Goal: Task Accomplishment & Management: Manage account settings

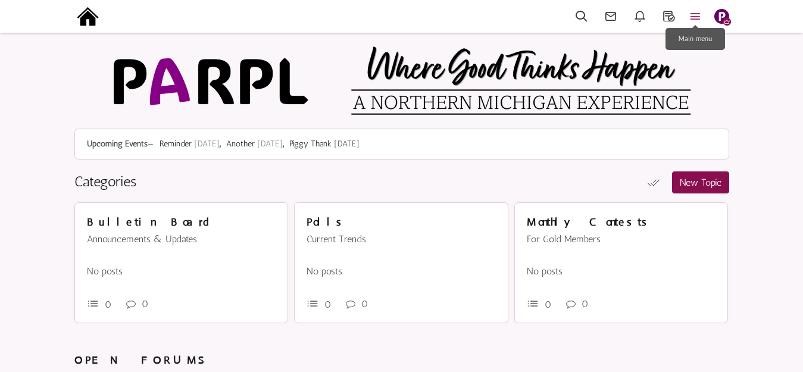
click at [696, 14] on icon at bounding box center [696, 17] width 26 height 14
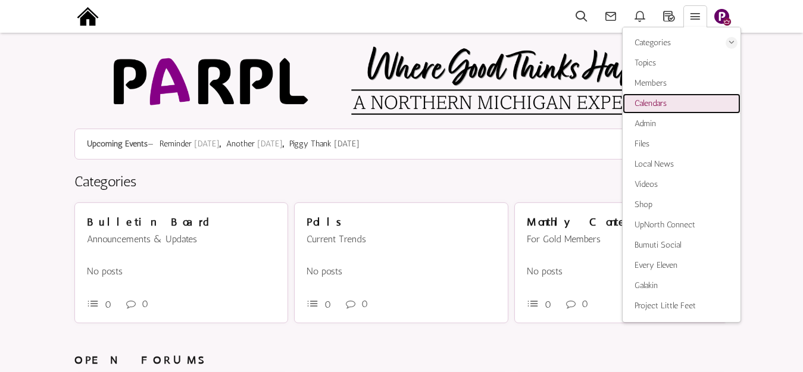
click at [674, 101] on link "Calendars" at bounding box center [682, 104] width 118 height 20
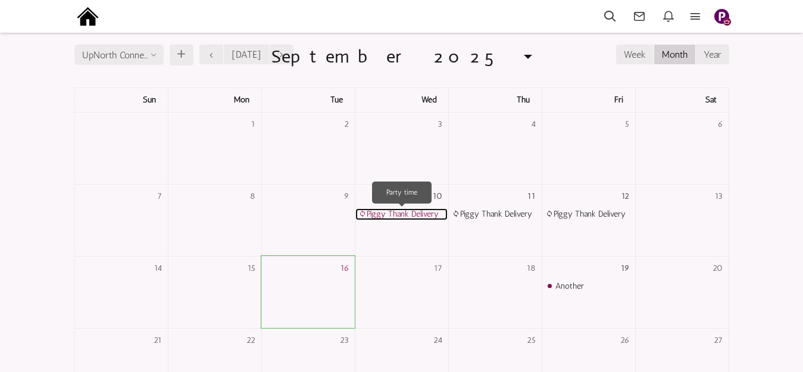
click at [401, 214] on link "Piggy Thank Delivery" at bounding box center [402, 214] width 92 height 12
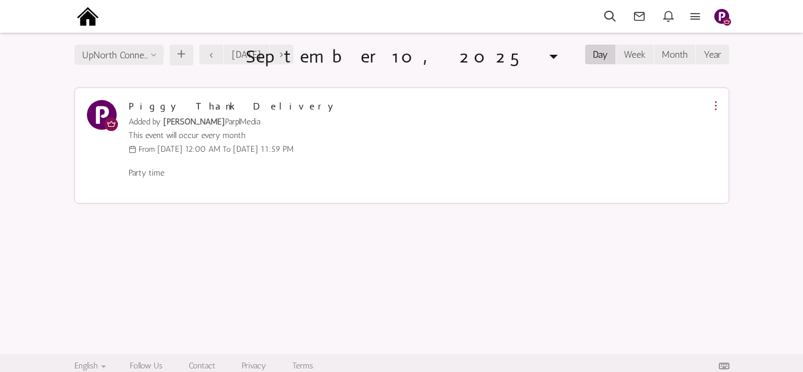
click at [715, 101] on icon at bounding box center [716, 106] width 2 height 10
click at [718, 130] on icon at bounding box center [716, 131] width 21 height 19
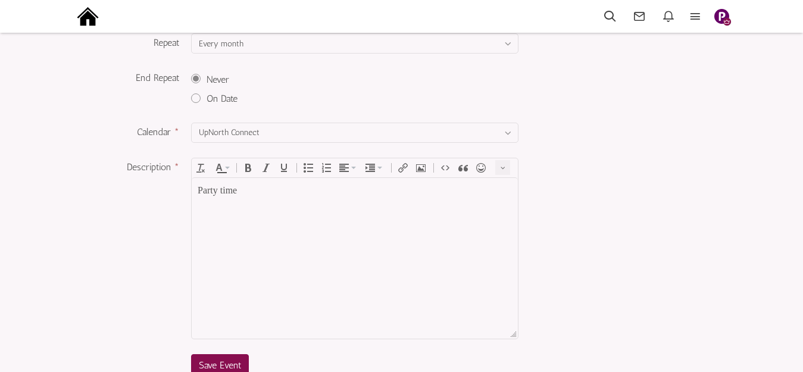
click at [245, 189] on div "Party time" at bounding box center [355, 190] width 314 height 14
click at [263, 185] on div at bounding box center [355, 190] width 314 height 14
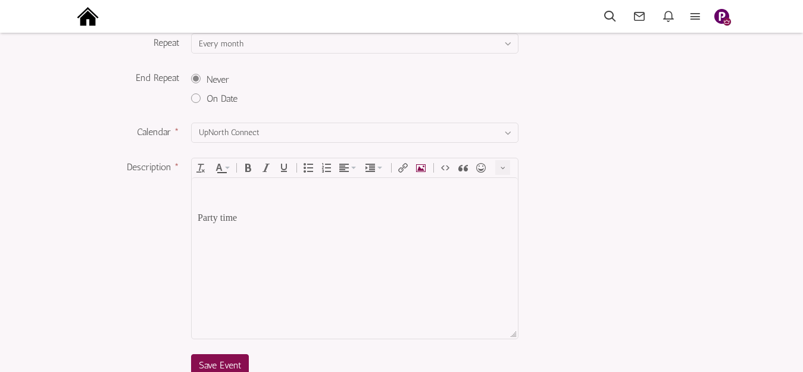
click at [418, 167] on icon "Insert Photo" at bounding box center [421, 168] width 10 height 10
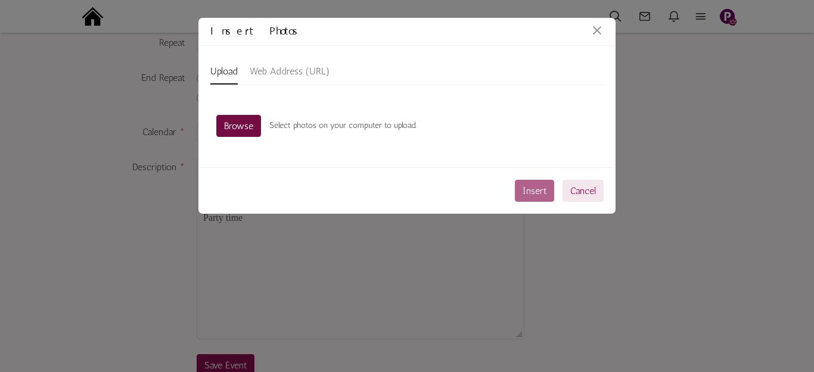
click at [244, 122] on link "Browse" at bounding box center [238, 126] width 45 height 22
type input "C:\fakepath\Slide1.PNG"
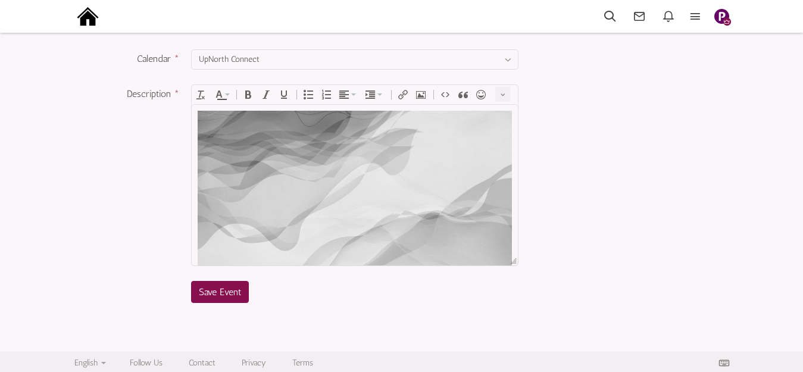
scroll to position [314, 0]
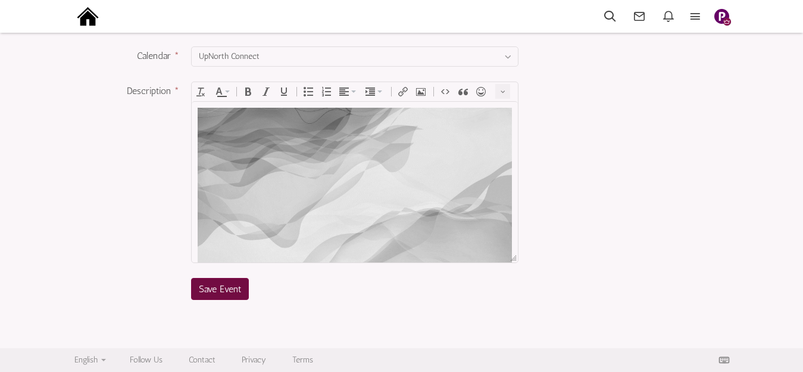
click at [221, 290] on span "Save Event" at bounding box center [220, 289] width 42 height 11
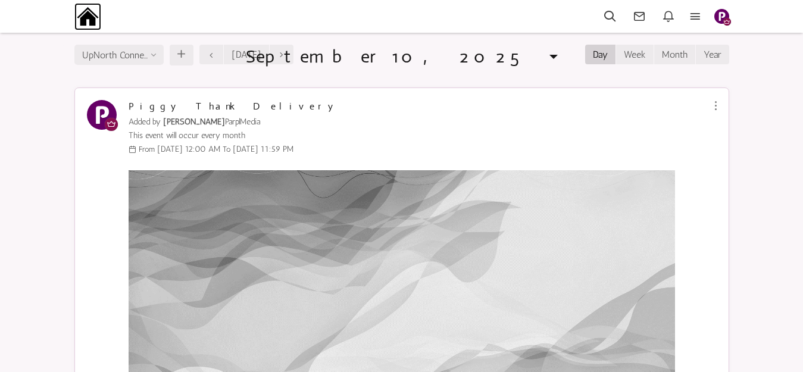
click at [93, 17] on img at bounding box center [87, 16] width 27 height 27
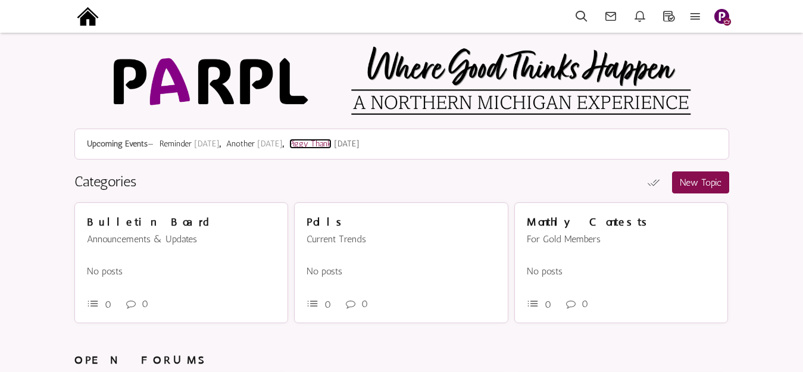
click at [330, 145] on link "Piggy Thank" at bounding box center [310, 144] width 42 height 10
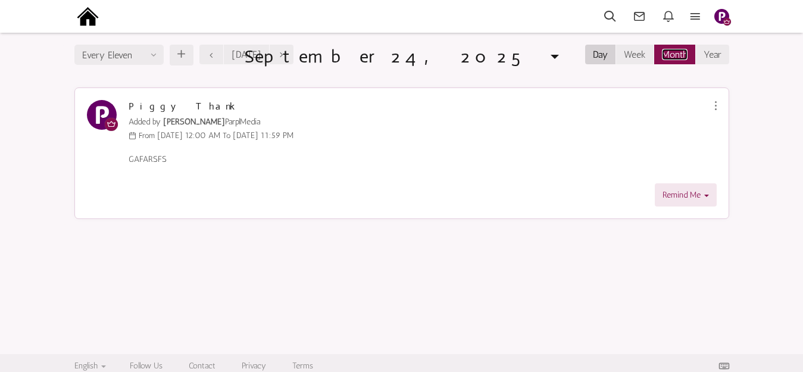
click at [678, 51] on link "Month" at bounding box center [675, 54] width 26 height 11
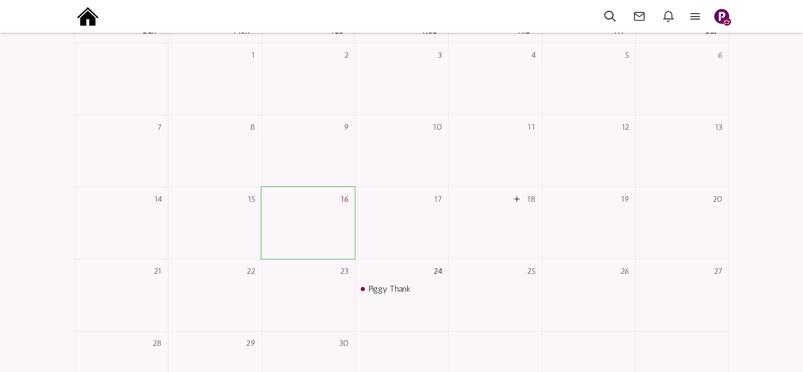
scroll to position [119, 0]
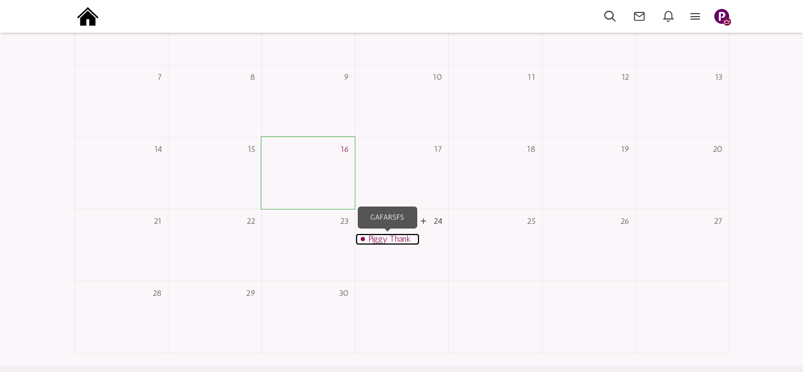
click at [378, 239] on link "Piggy Thank" at bounding box center [388, 239] width 64 height 12
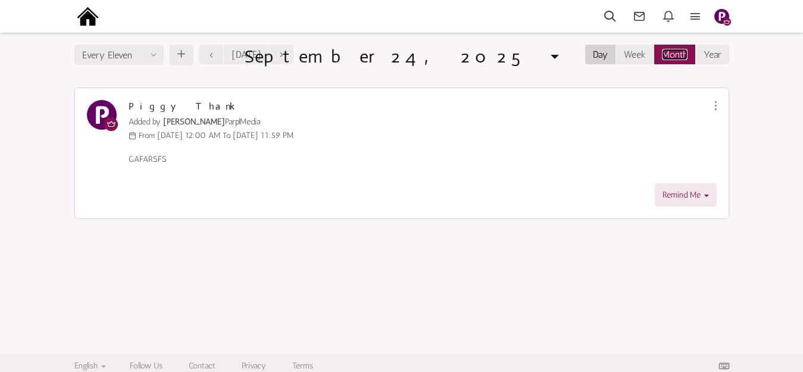
click at [672, 55] on link "Month" at bounding box center [675, 54] width 26 height 11
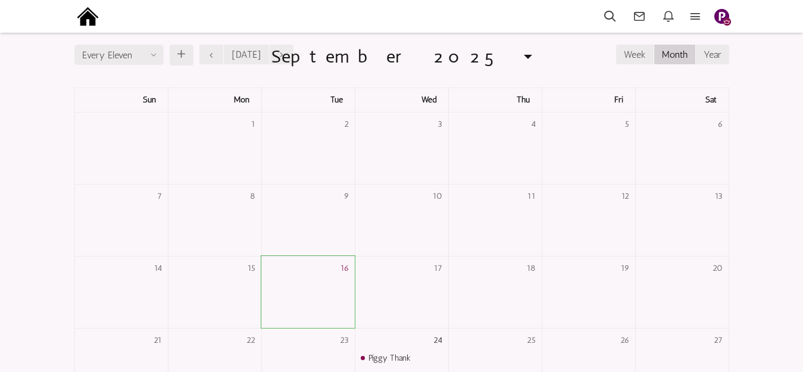
click at [155, 55] on input "Every Eleven" at bounding box center [118, 55] width 89 height 20
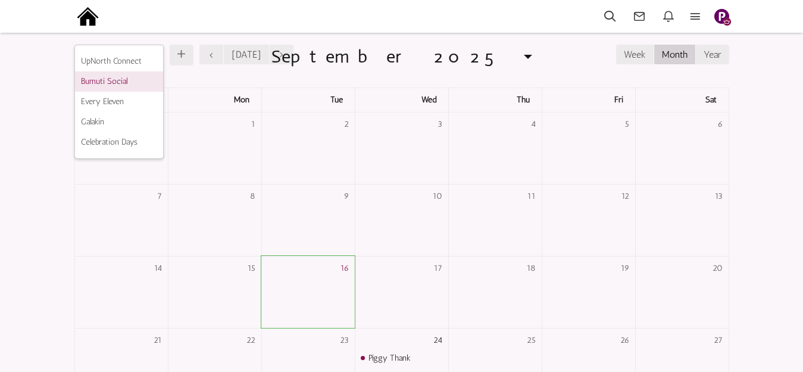
click at [117, 80] on li "Bumuti Social" at bounding box center [119, 81] width 88 height 20
type input "Bumuti Social"
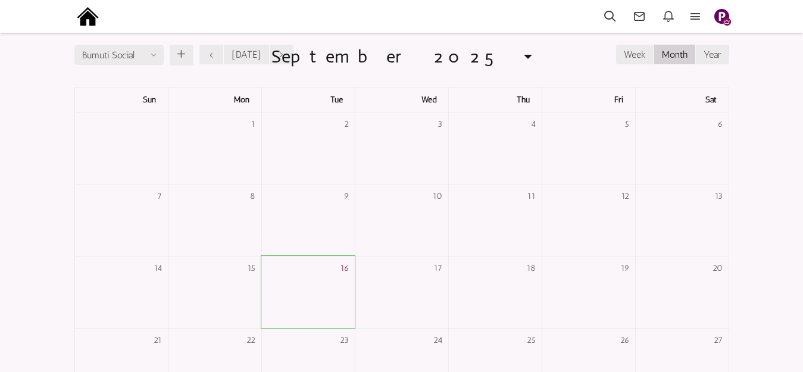
click at [128, 55] on input "Bumuti Social" at bounding box center [118, 55] width 89 height 20
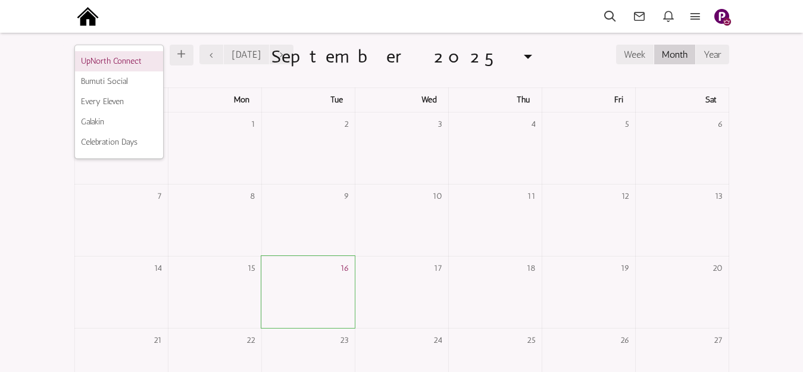
click at [120, 61] on li "UpNorth Connect" at bounding box center [119, 61] width 88 height 20
type input "UpNorth Connect"
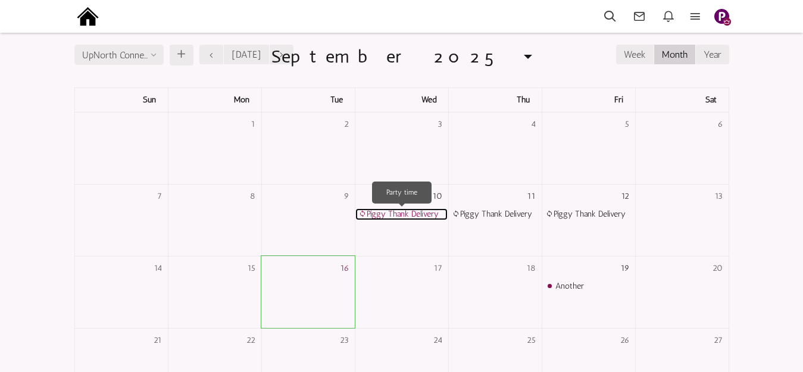
click at [406, 211] on link "Piggy Thank Delivery" at bounding box center [402, 214] width 92 height 12
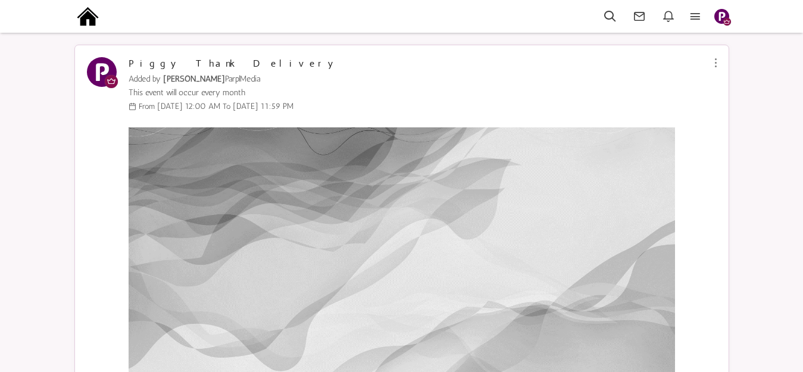
scroll to position [26, 0]
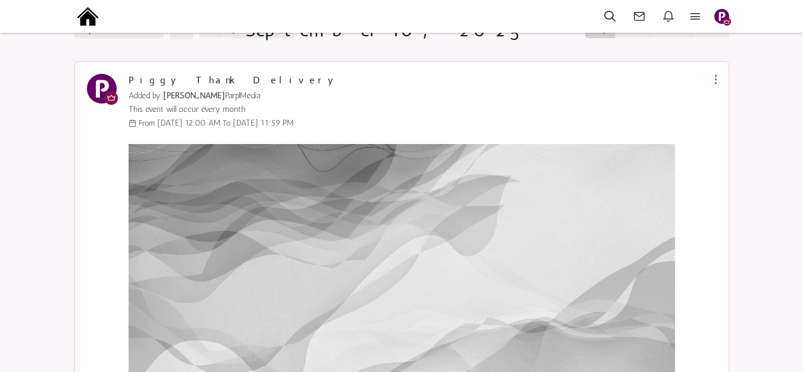
click at [716, 79] on icon at bounding box center [716, 79] width 2 height 10
click at [714, 102] on icon at bounding box center [716, 104] width 21 height 19
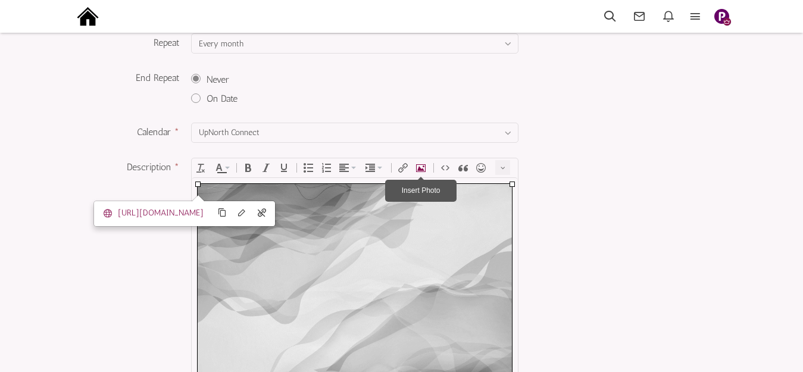
click at [421, 167] on icon "Insert Photo" at bounding box center [421, 168] width 10 height 10
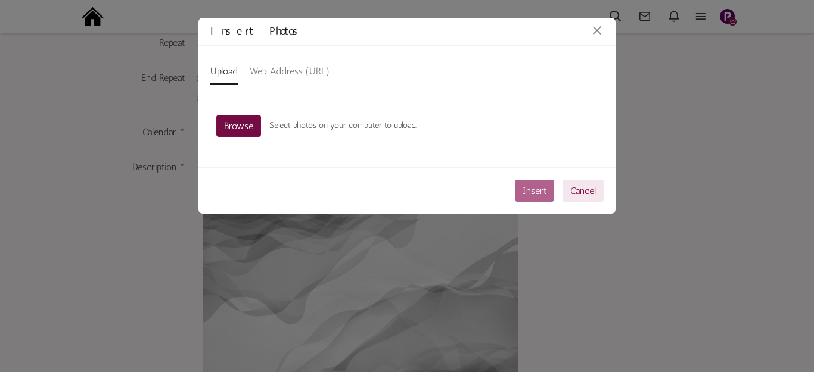
click at [243, 126] on link "Browse" at bounding box center [238, 126] width 45 height 22
type input "C:\fakepath\Slide1.PNG"
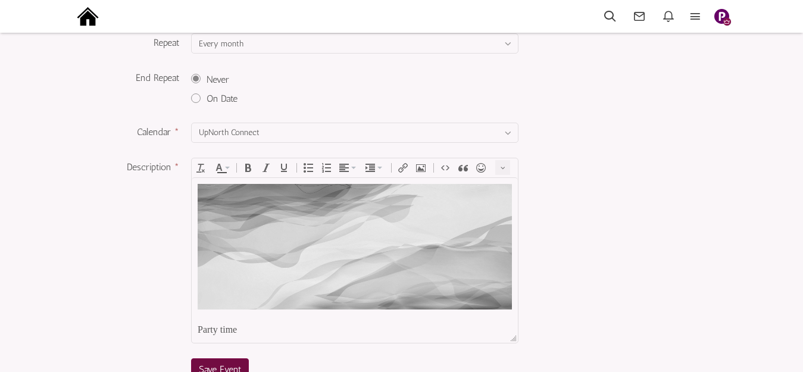
click at [222, 366] on span "Save Event" at bounding box center [220, 369] width 42 height 11
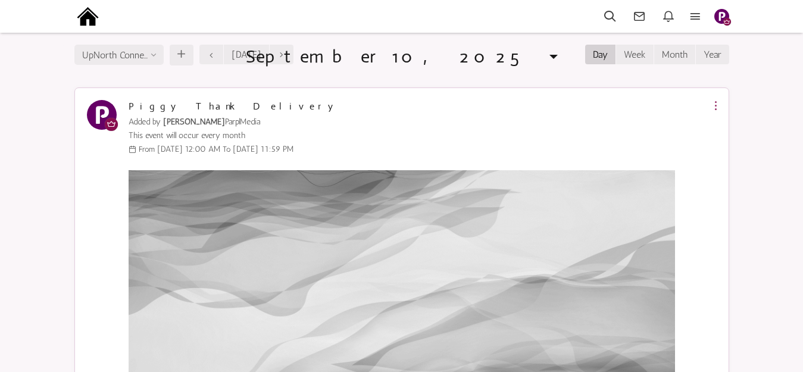
click at [717, 103] on link at bounding box center [716, 106] width 14 height 12
click at [724, 127] on icon at bounding box center [716, 131] width 21 height 19
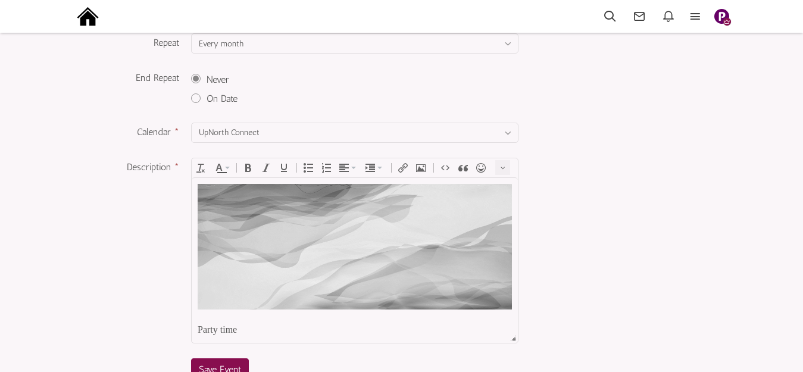
click at [303, 232] on img at bounding box center [355, 246] width 314 height 126
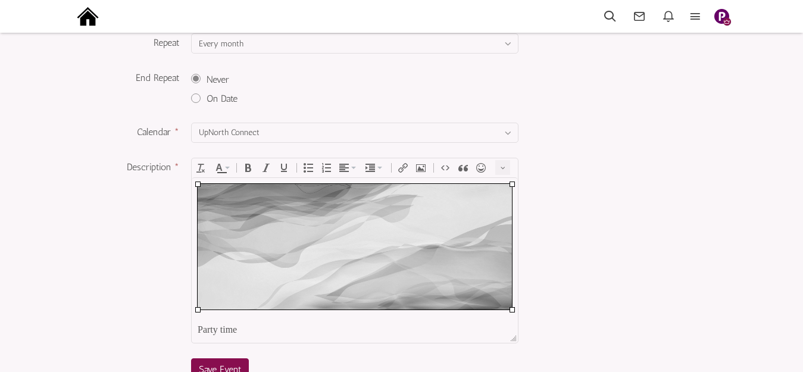
click at [303, 232] on img at bounding box center [355, 246] width 314 height 126
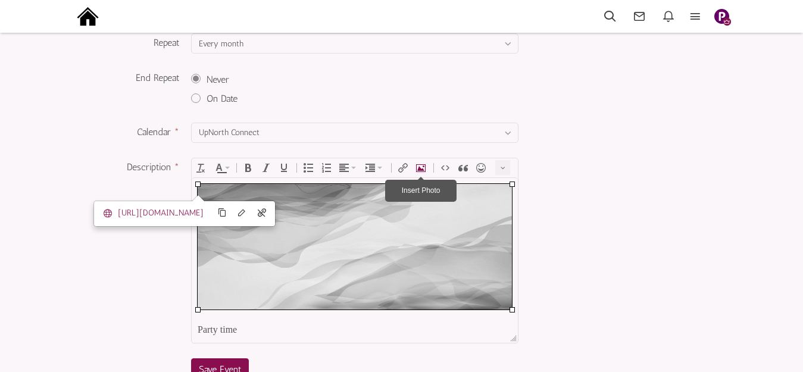
click at [420, 166] on icon "Insert Photo" at bounding box center [421, 168] width 10 height 10
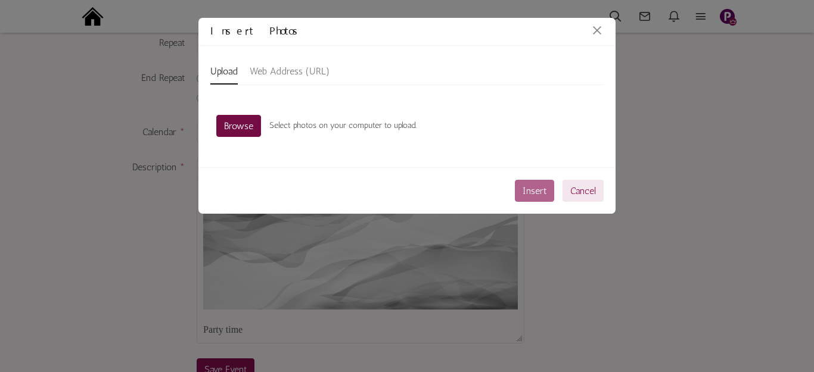
click at [232, 131] on link "Browse" at bounding box center [238, 126] width 45 height 22
type input "C:\fakepath\Slide1.PNG"
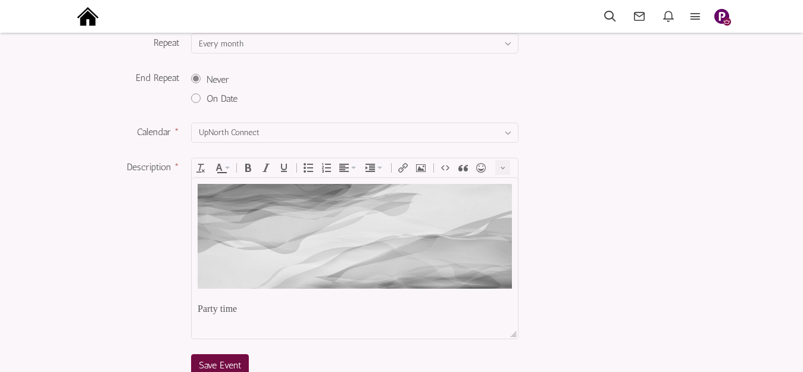
click at [226, 360] on span "Save Event" at bounding box center [220, 365] width 42 height 11
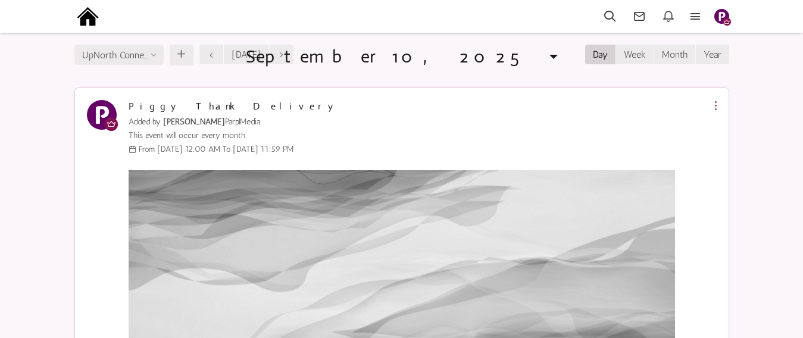
click at [716, 105] on icon at bounding box center [716, 106] width 2 height 10
click at [710, 129] on icon at bounding box center [716, 131] width 21 height 19
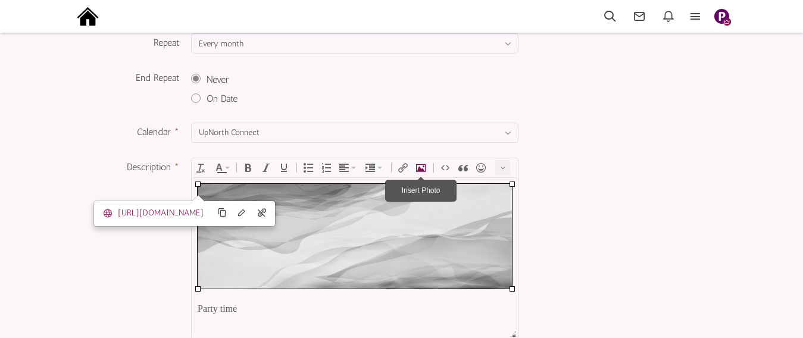
click at [422, 161] on button "Insert Photo" at bounding box center [421, 168] width 17 height 17
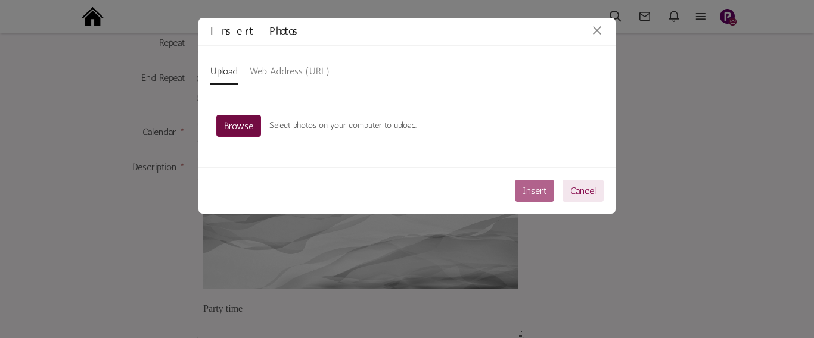
click at [238, 123] on link "Browse" at bounding box center [238, 126] width 45 height 22
type input "C:\fakepath\Slide9.PNG"
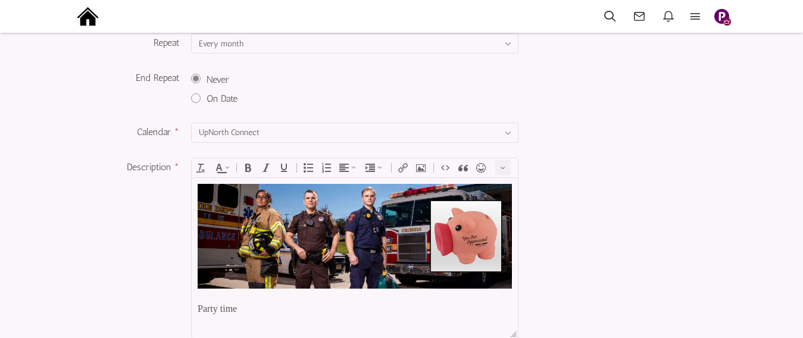
click at [574, 213] on div "Description * div <div><a href="https://d28lcup14p4e72.cloudfront.net/286758/94…" at bounding box center [401, 252] width 631 height 188
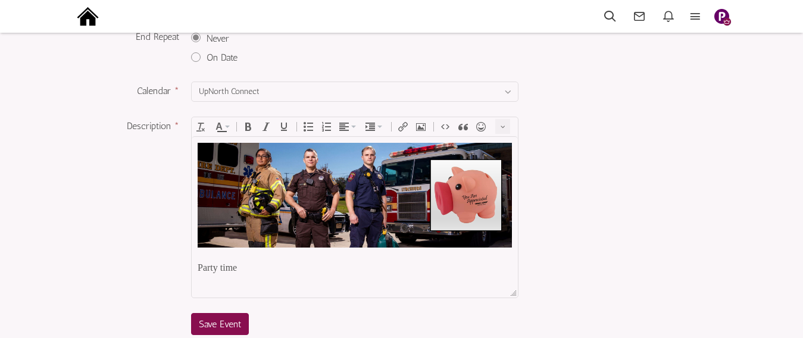
scroll to position [348, 0]
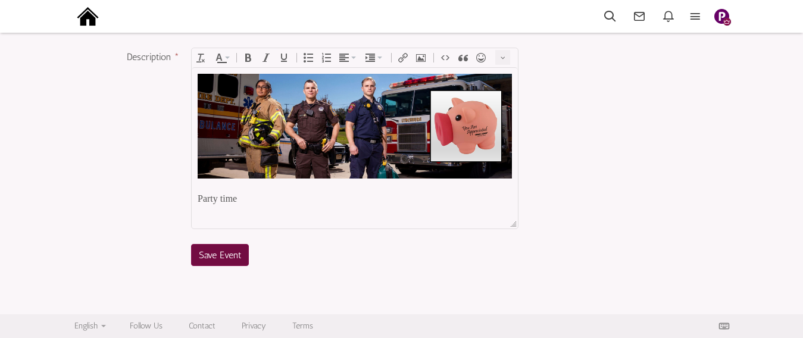
click at [222, 250] on span "Save Event" at bounding box center [220, 255] width 42 height 11
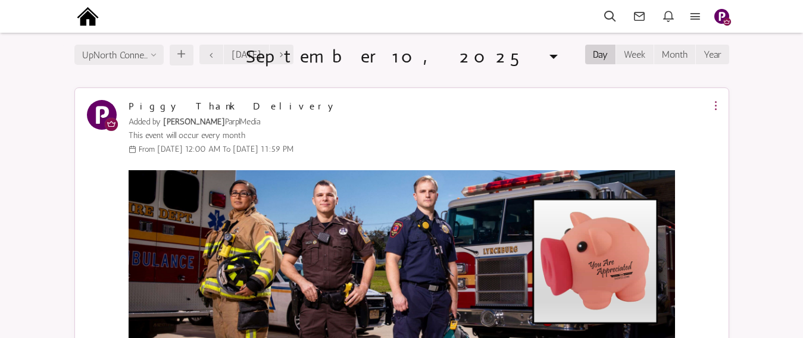
click at [717, 104] on icon at bounding box center [716, 106] width 2 height 10
click at [717, 129] on icon at bounding box center [716, 131] width 21 height 19
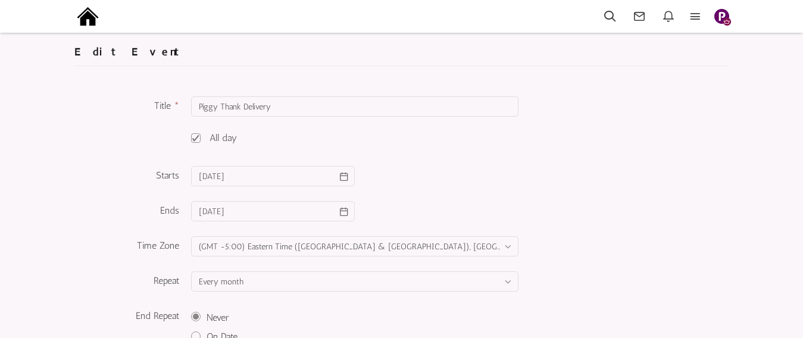
drag, startPoint x: 0, startPoint y: 0, endPoint x: 368, endPoint y: 111, distance: 384.4
click at [368, 111] on input "Piggy Thank Delivery" at bounding box center [355, 106] width 328 height 20
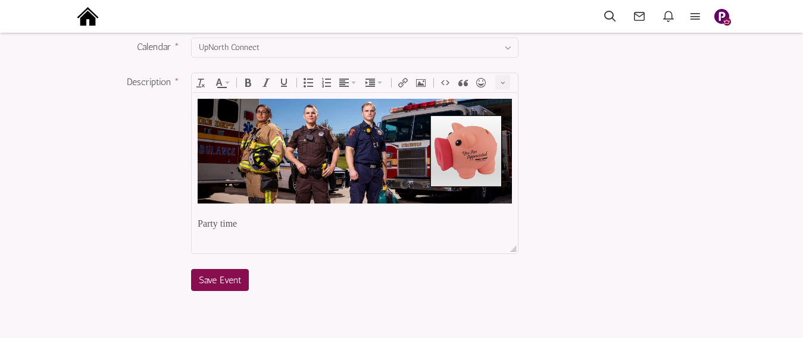
scroll to position [348, 0]
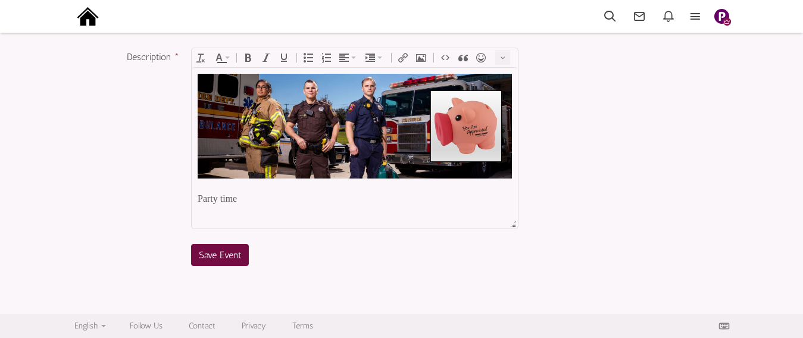
type input "Piggy Thank NEW"
click at [230, 253] on span "Save Event" at bounding box center [220, 255] width 42 height 11
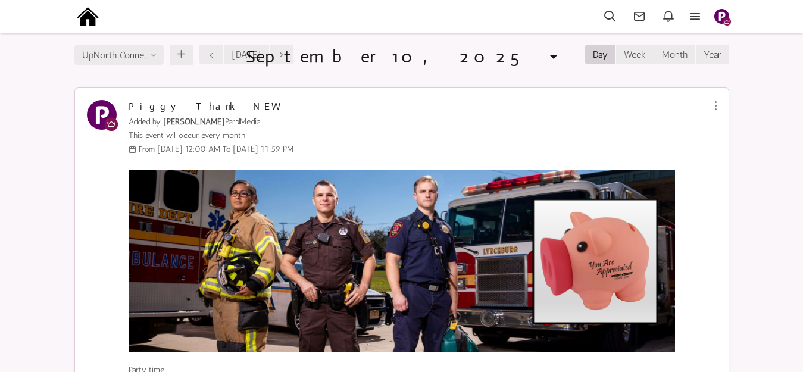
click at [719, 14] on img "button" at bounding box center [722, 16] width 15 height 15
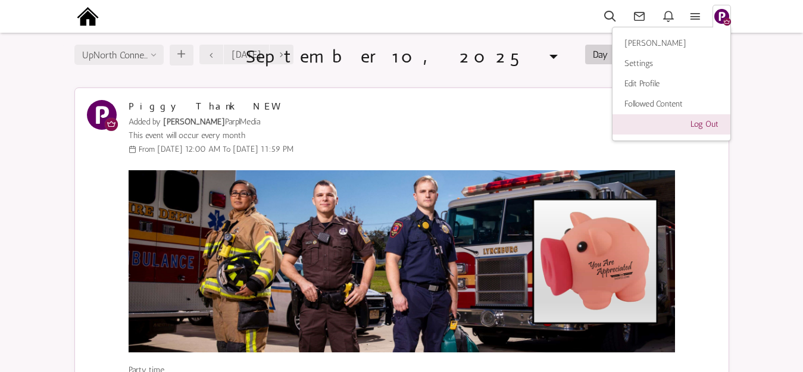
click at [699, 124] on link "Log Out" at bounding box center [672, 124] width 118 height 20
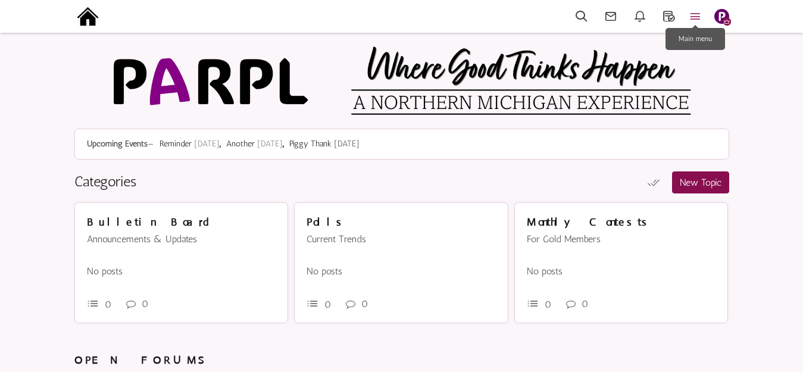
click at [700, 17] on icon at bounding box center [696, 17] width 26 height 14
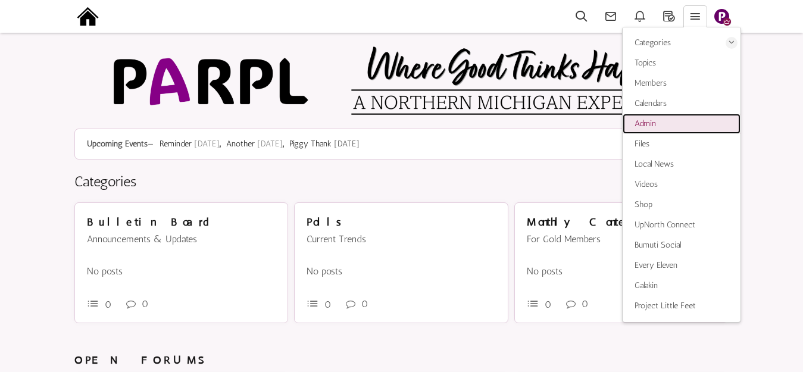
click at [654, 124] on span "Admin" at bounding box center [645, 124] width 21 height 10
click at [88, 13] on img at bounding box center [87, 16] width 27 height 27
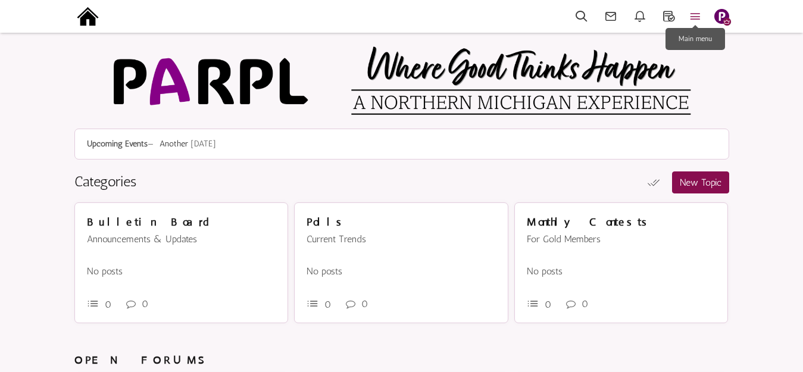
click at [698, 13] on icon at bounding box center [696, 17] width 26 height 14
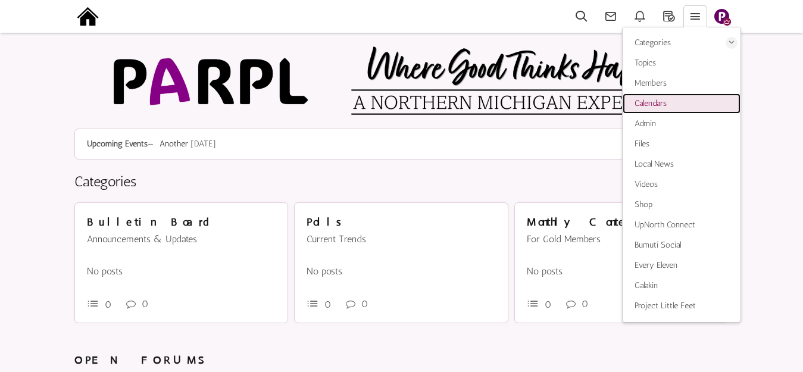
click at [661, 104] on span "Calendars" at bounding box center [651, 103] width 32 height 10
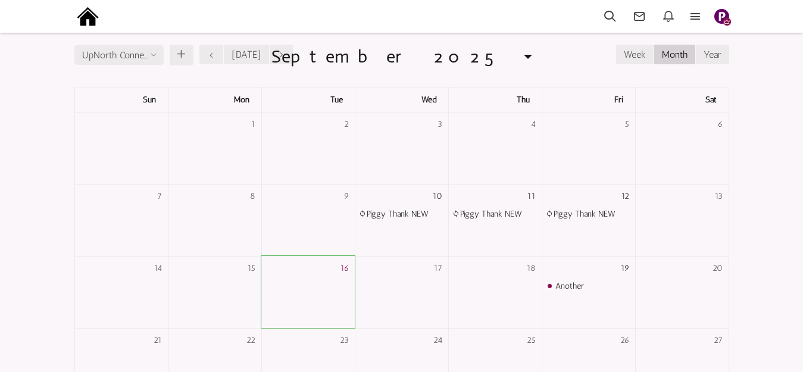
click at [151, 56] on input "UpNorth Connect" at bounding box center [118, 55] width 89 height 20
click at [139, 75] on li "Parpl" at bounding box center [119, 81] width 88 height 20
type input "Parpl"
click at [133, 55] on input "Parpl" at bounding box center [118, 55] width 89 height 20
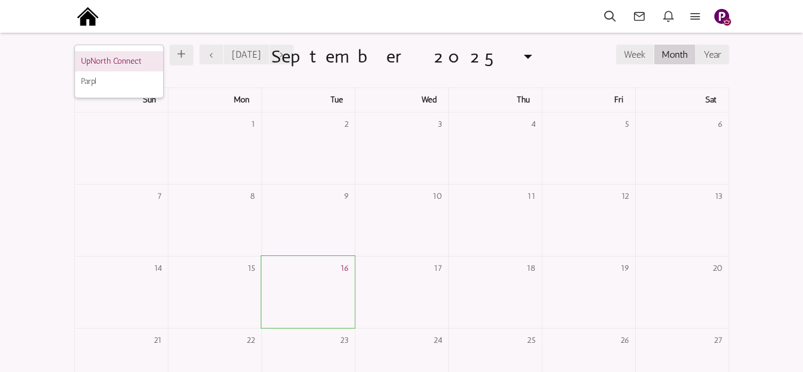
click at [129, 61] on li "UpNorth Connect" at bounding box center [119, 61] width 88 height 20
type input "UpNorth Connect"
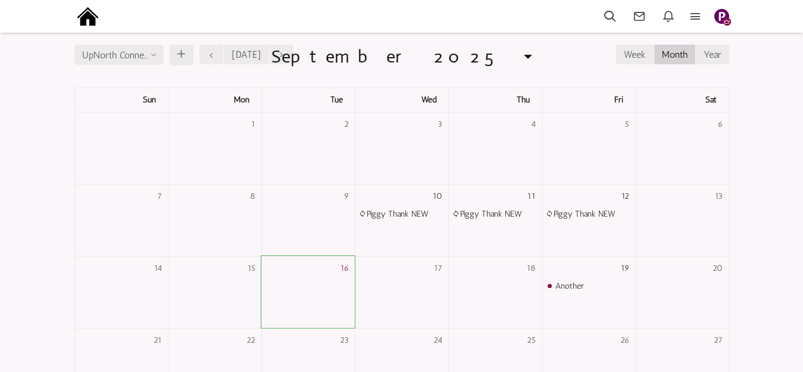
click at [154, 55] on input "UpNorth Connect" at bounding box center [118, 55] width 89 height 20
click at [130, 76] on li "Parpl" at bounding box center [119, 81] width 88 height 20
type input "Parpl"
click at [82, 17] on img at bounding box center [87, 16] width 27 height 27
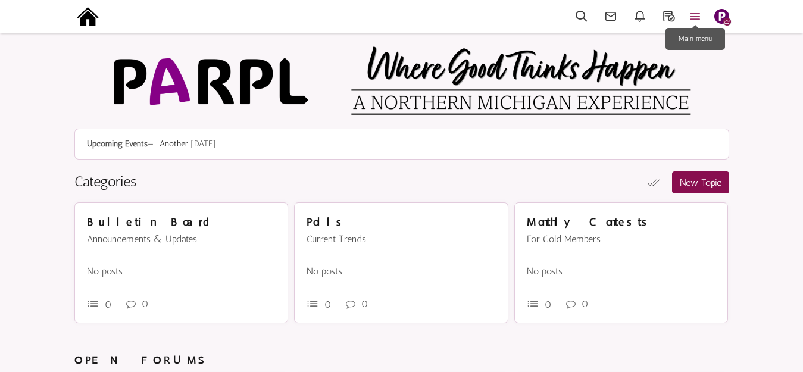
click at [697, 16] on icon at bounding box center [696, 17] width 26 height 14
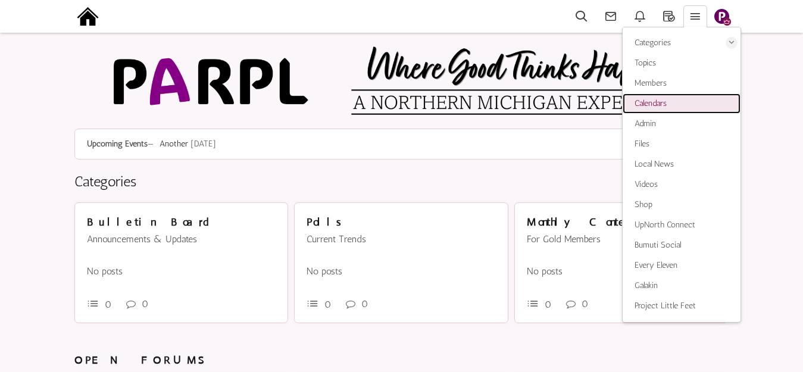
click at [662, 102] on span "Calendars" at bounding box center [651, 103] width 32 height 10
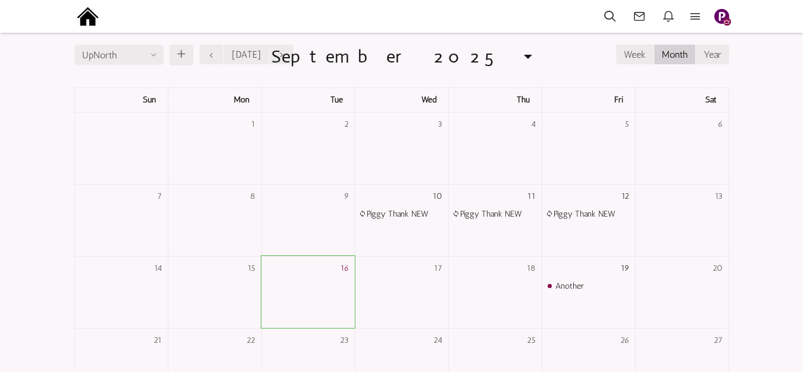
click at [155, 52] on input "UpNorth" at bounding box center [118, 55] width 89 height 20
click at [138, 80] on li "Parpl" at bounding box center [119, 81] width 88 height 20
type input "Parpl"
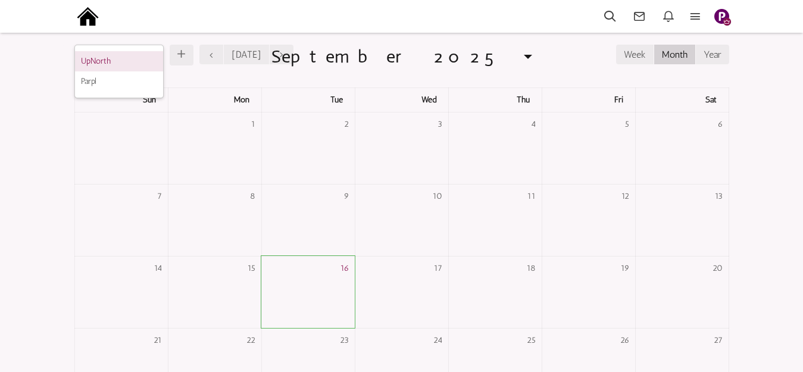
click at [138, 60] on li "UpNorth" at bounding box center [119, 61] width 88 height 20
type input "UpNorth"
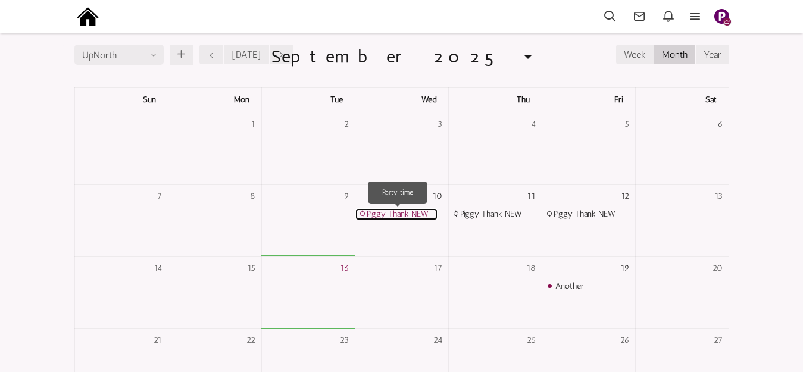
click at [397, 217] on link "Piggy Thank NEW" at bounding box center [397, 214] width 82 height 12
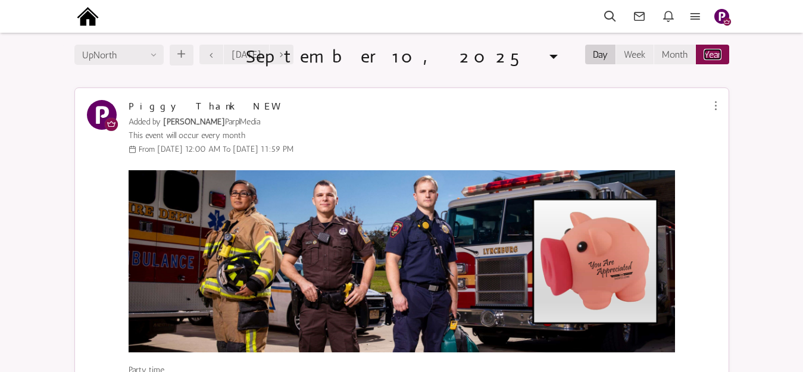
click at [721, 51] on link "Year" at bounding box center [713, 54] width 18 height 11
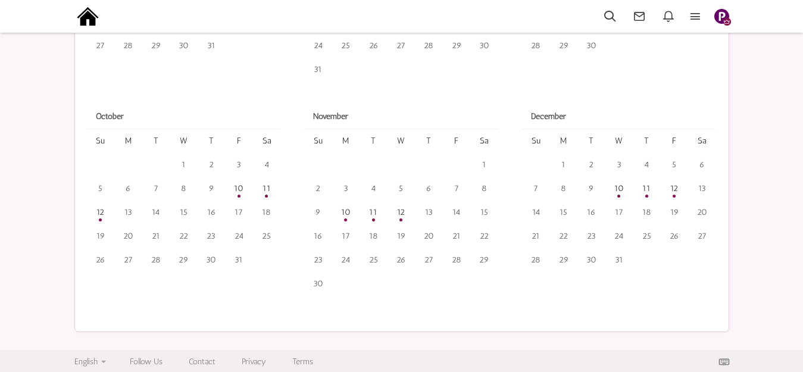
scroll to position [640, 0]
click at [401, 211] on link "12" at bounding box center [402, 212] width 28 height 15
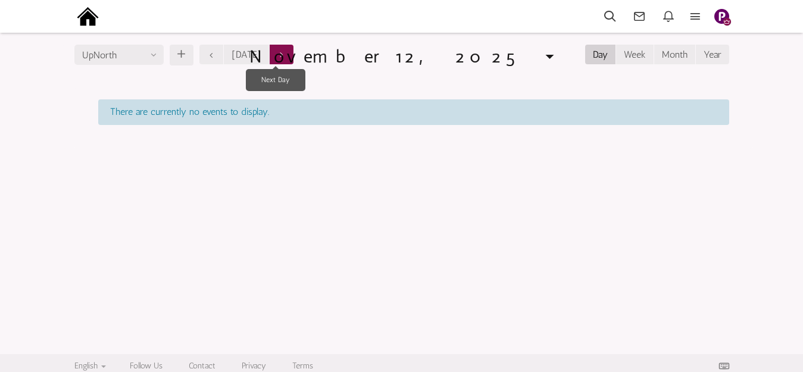
click at [278, 54] on small at bounding box center [282, 55] width 8 height 10
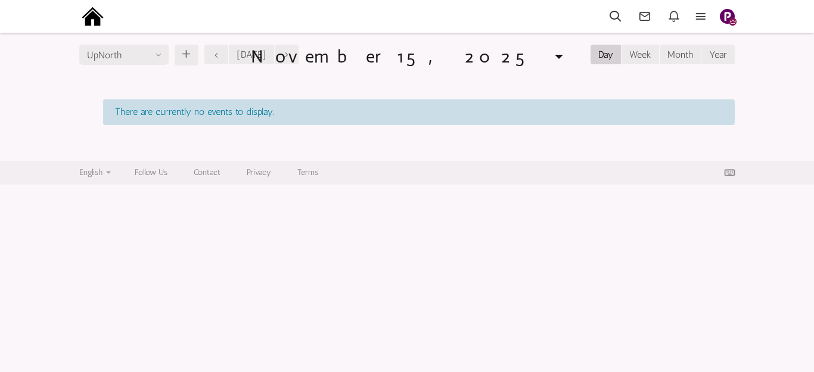
click at [282, 53] on small at bounding box center [286, 55] width 8 height 10
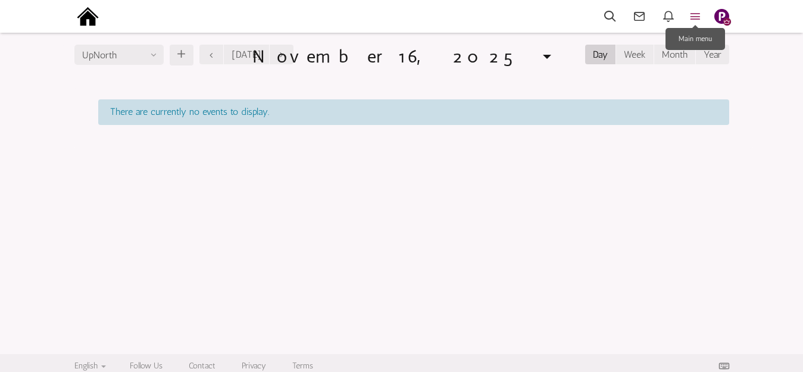
click at [694, 17] on icon at bounding box center [696, 17] width 26 height 14
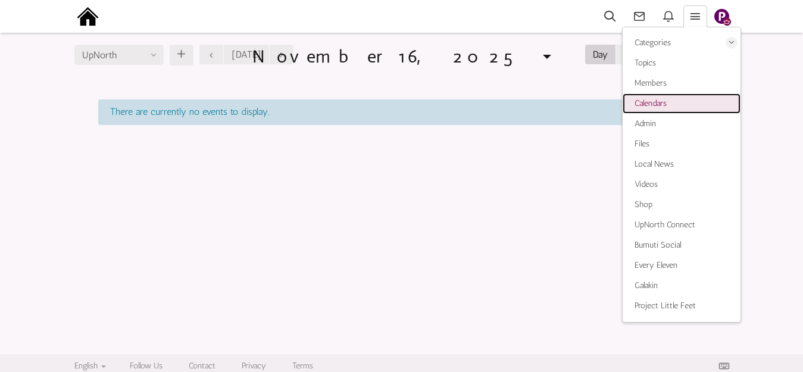
click at [658, 98] on span "Calendars" at bounding box center [651, 103] width 32 height 10
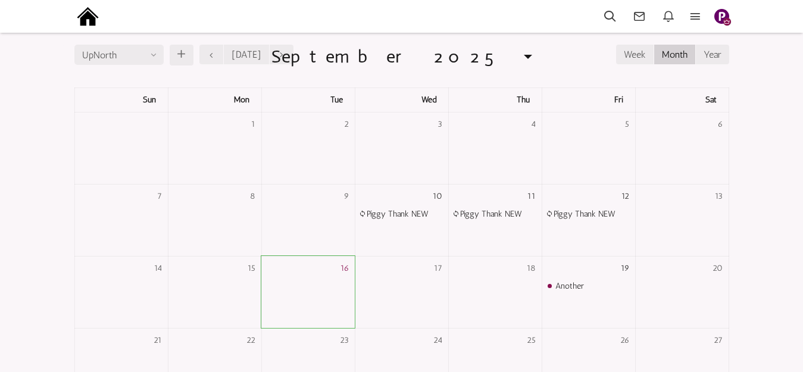
click at [154, 51] on input "UpNorth" at bounding box center [118, 55] width 89 height 20
click at [120, 77] on li "Parpl" at bounding box center [119, 81] width 88 height 20
type input "Parpl"
click at [148, 52] on input "Parpl" at bounding box center [118, 55] width 89 height 20
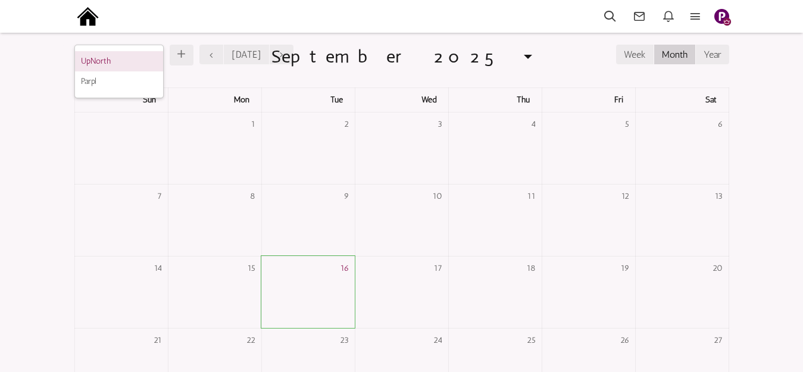
click at [112, 61] on li "UpNorth" at bounding box center [119, 61] width 88 height 20
type input "UpNorth"
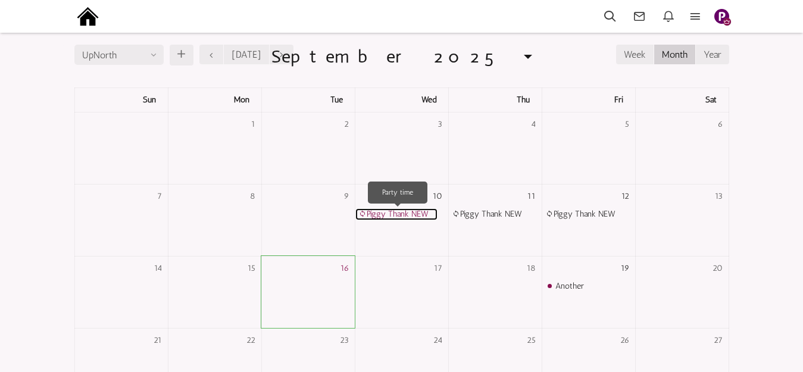
click at [401, 213] on link "Piggy Thank NEW" at bounding box center [397, 214] width 82 height 12
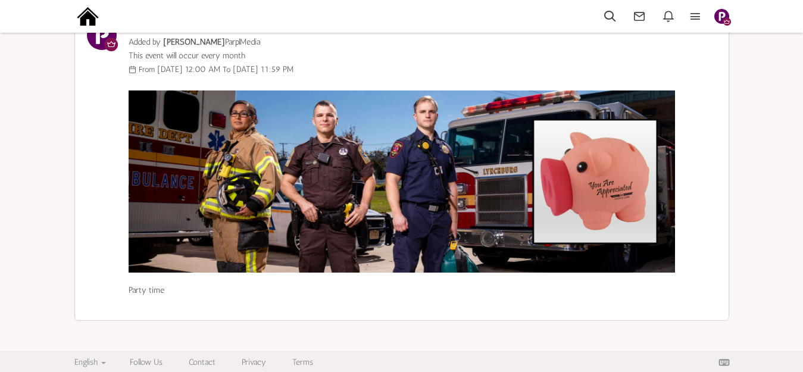
scroll to position [82, 0]
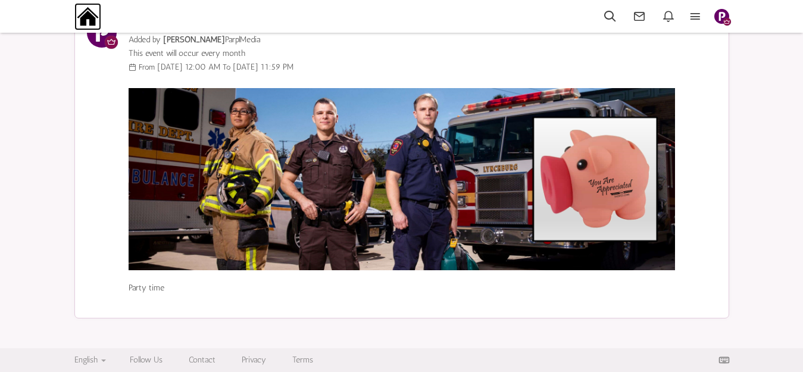
click at [92, 15] on img at bounding box center [87, 16] width 27 height 27
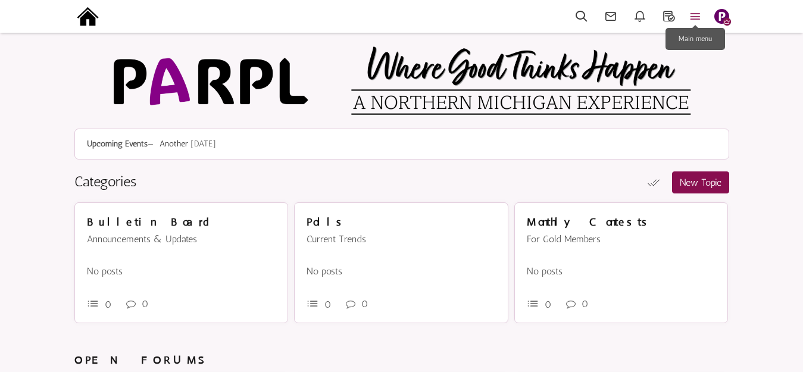
click at [693, 18] on icon at bounding box center [696, 17] width 26 height 14
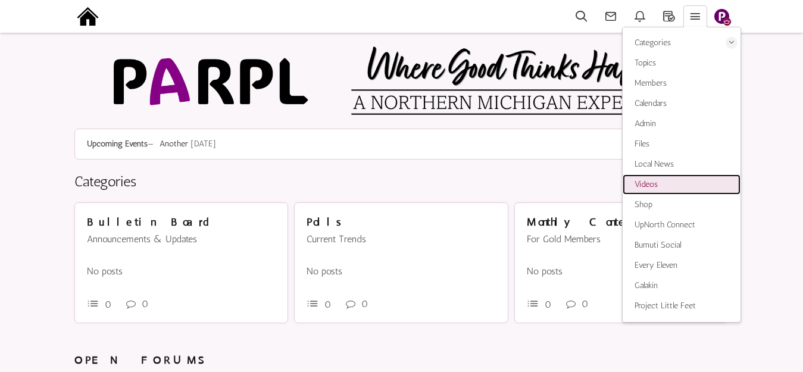
click at [647, 183] on span "Videos" at bounding box center [646, 184] width 23 height 10
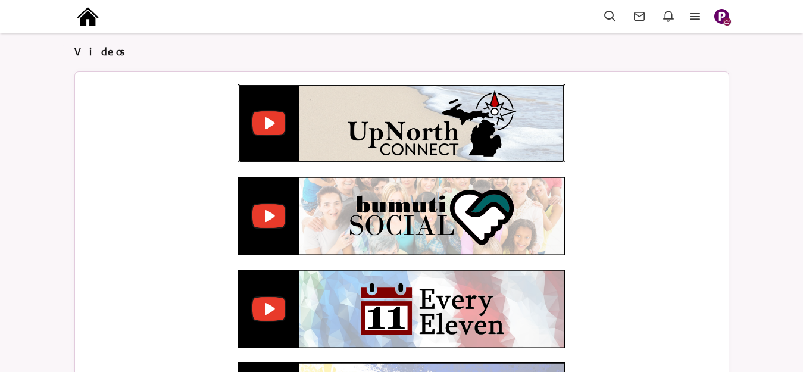
click at [456, 138] on img at bounding box center [401, 123] width 327 height 79
click at [83, 18] on img at bounding box center [87, 16] width 27 height 27
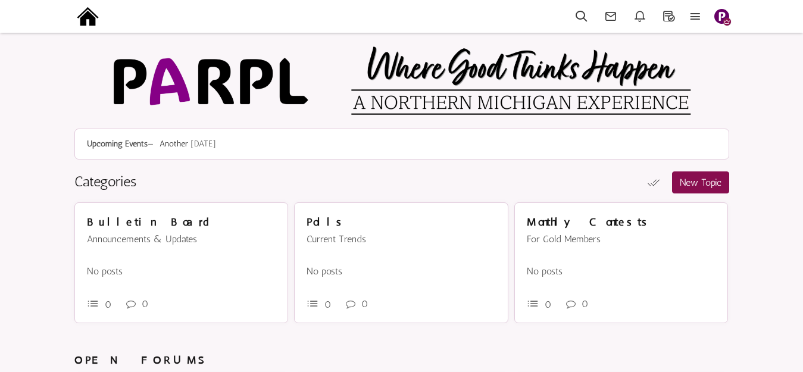
click at [721, 17] on img "button" at bounding box center [722, 16] width 15 height 15
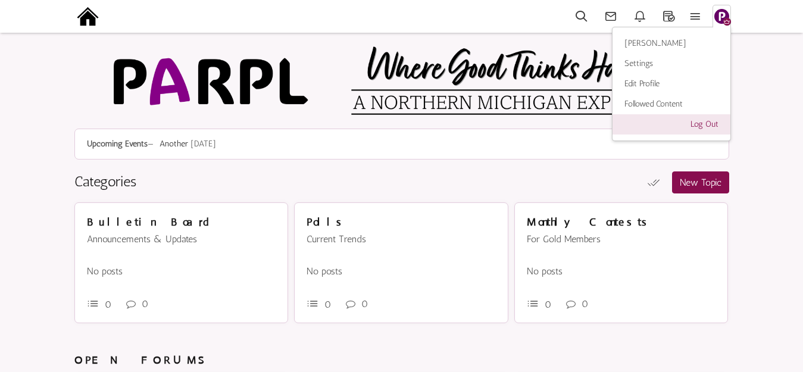
click at [707, 124] on link "Log Out" at bounding box center [672, 124] width 118 height 20
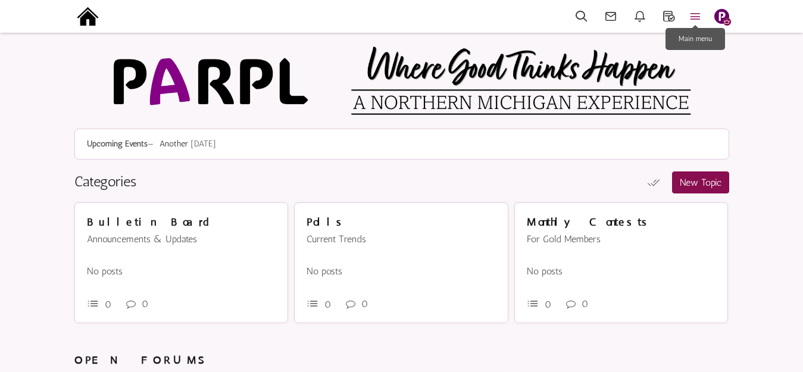
click at [694, 14] on icon at bounding box center [696, 17] width 26 height 14
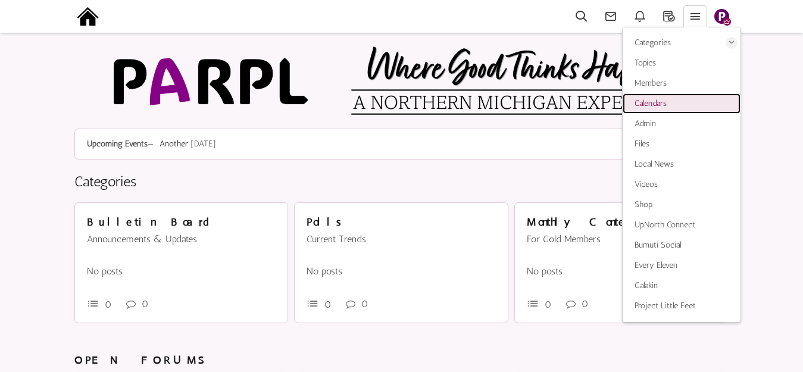
click at [653, 104] on span "Calendars" at bounding box center [651, 103] width 32 height 10
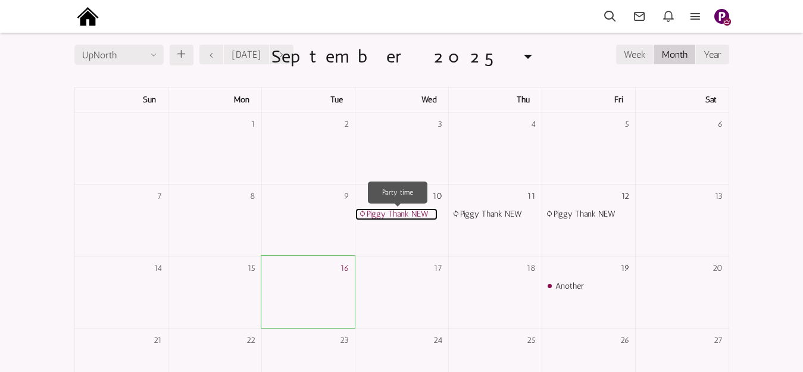
click at [400, 213] on link "Piggy Thank NEW" at bounding box center [397, 214] width 82 height 12
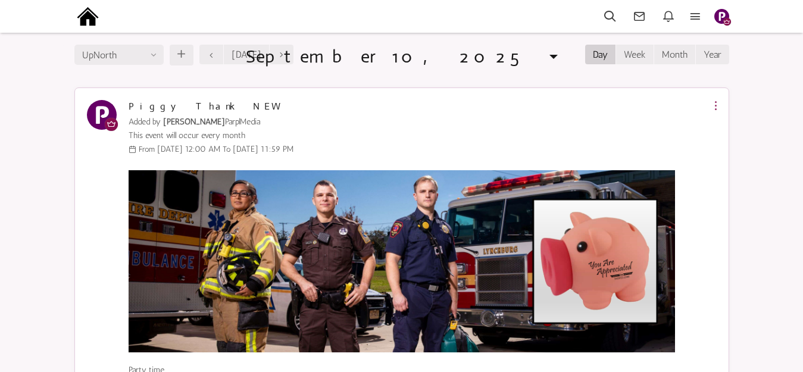
click at [717, 102] on icon at bounding box center [716, 106] width 2 height 10
click at [717, 130] on icon at bounding box center [716, 131] width 21 height 19
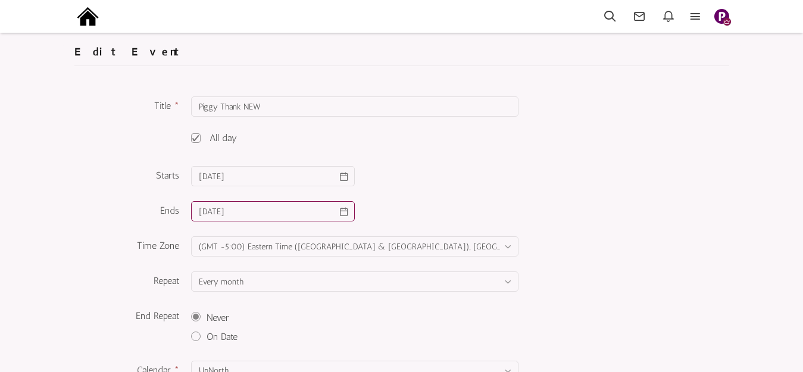
click at [253, 207] on input "9/12/2025" at bounding box center [273, 211] width 164 height 20
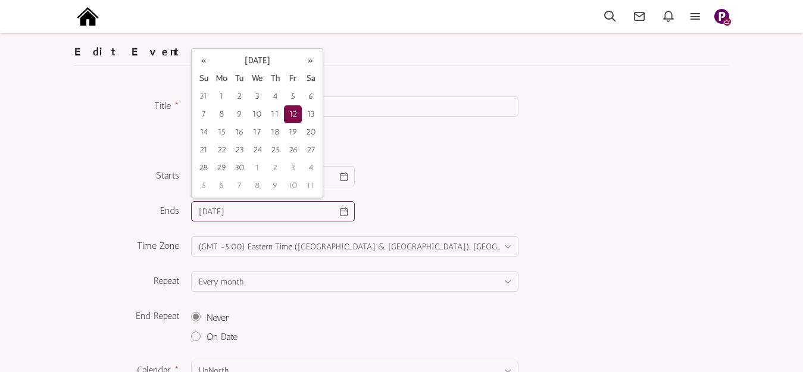
click at [251, 207] on input "9/12/2025" at bounding box center [273, 211] width 164 height 20
click at [257, 115] on td "10" at bounding box center [257, 114] width 18 height 18
type input "09/10/2025"
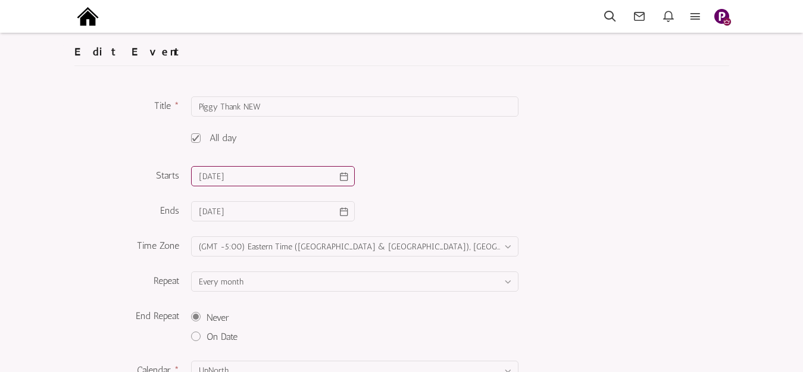
click at [253, 178] on input "9/10/2025" at bounding box center [273, 176] width 164 height 20
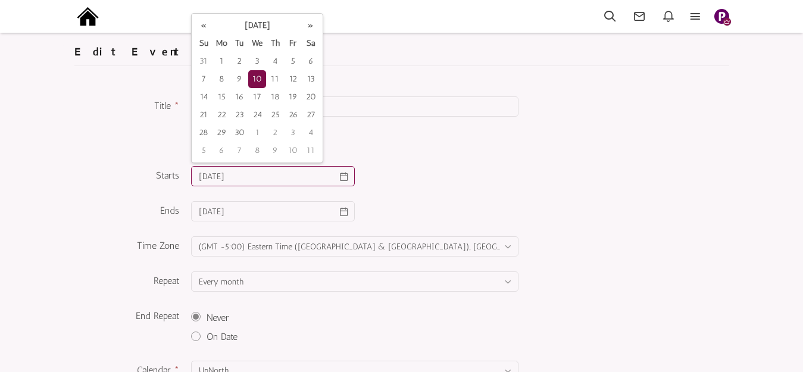
click at [253, 178] on input "9/10/2025" at bounding box center [273, 176] width 164 height 20
click at [276, 80] on td "11" at bounding box center [275, 79] width 18 height 18
type input "09/11/2025"
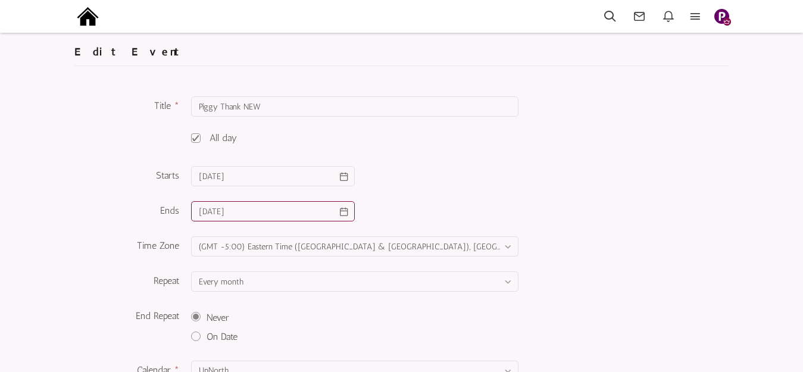
click at [257, 208] on input "09/10/2025" at bounding box center [273, 211] width 164 height 20
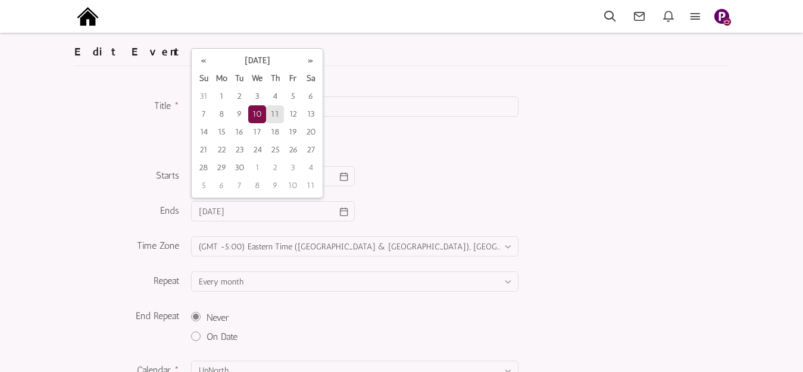
click at [279, 114] on td "11" at bounding box center [275, 114] width 18 height 18
type input "09/11/2025"
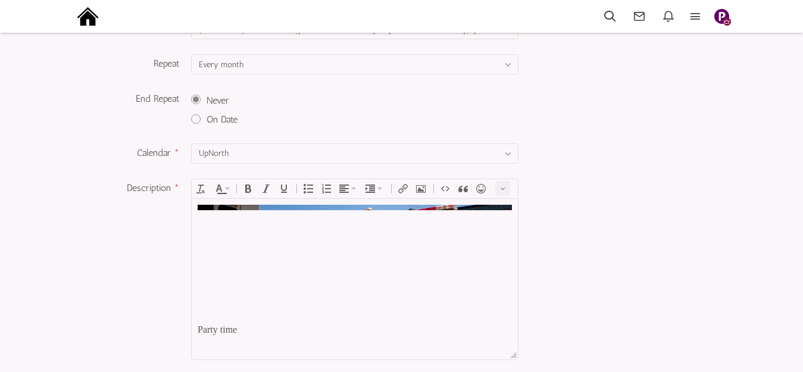
scroll to position [238, 0]
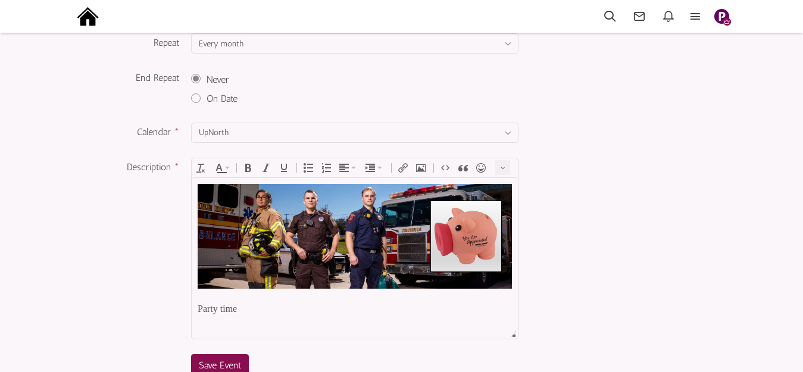
click at [292, 246] on img at bounding box center [355, 235] width 314 height 105
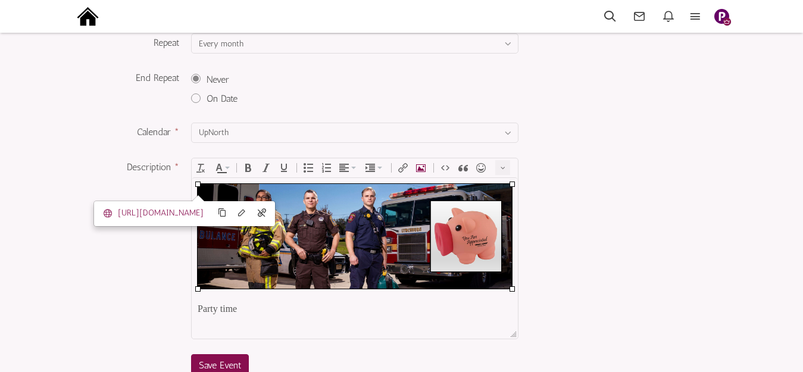
click at [418, 169] on icon "Insert Photo" at bounding box center [421, 168] width 10 height 10
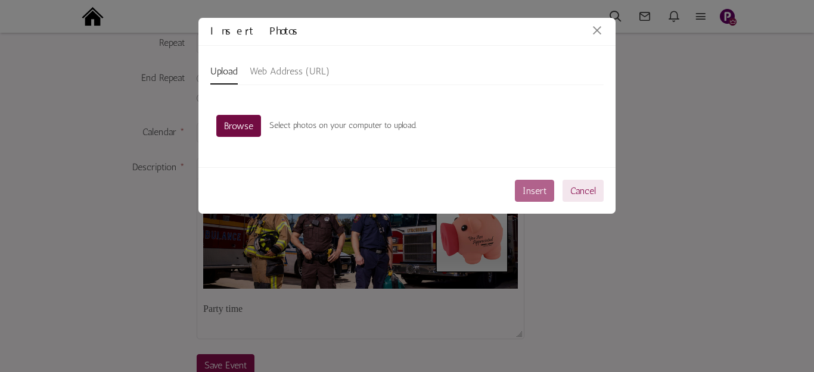
click at [242, 126] on link "Browse" at bounding box center [238, 126] width 45 height 22
type input "C:\fakepath\Slide6.PNG"
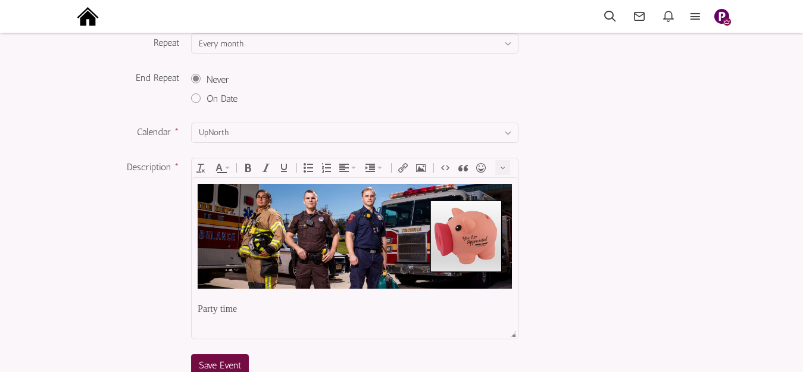
click at [235, 362] on span "Save Event" at bounding box center [220, 365] width 42 height 11
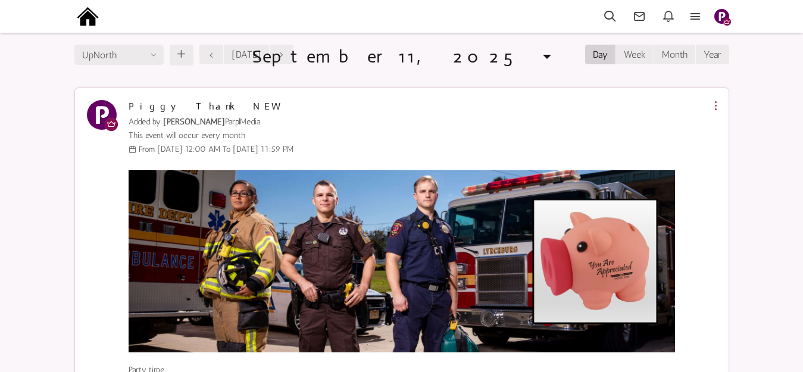
click at [717, 104] on icon at bounding box center [716, 106] width 2 height 10
click at [721, 126] on icon at bounding box center [716, 131] width 21 height 19
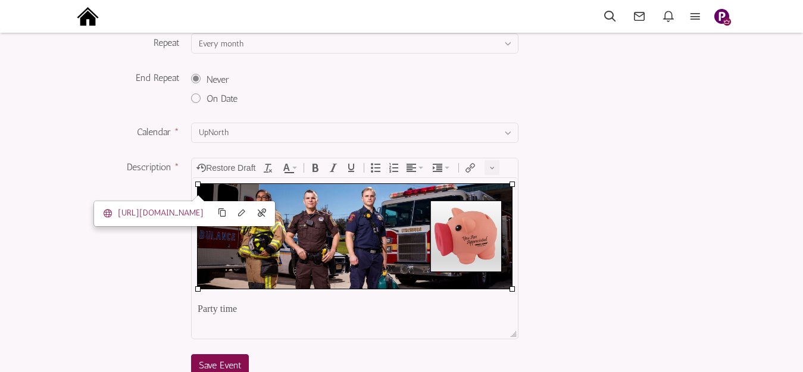
click at [584, 188] on div "Description * Restore Draft div » a » img <div><a href="[URL][DOMAIN_NAME]" tar…" at bounding box center [401, 252] width 631 height 188
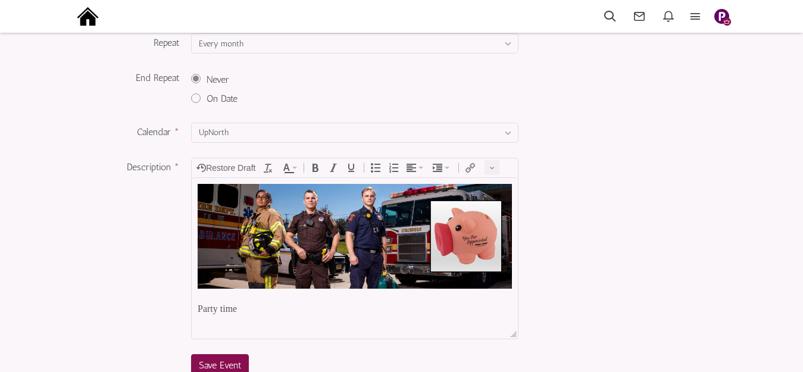
click at [447, 230] on img at bounding box center [355, 235] width 314 height 105
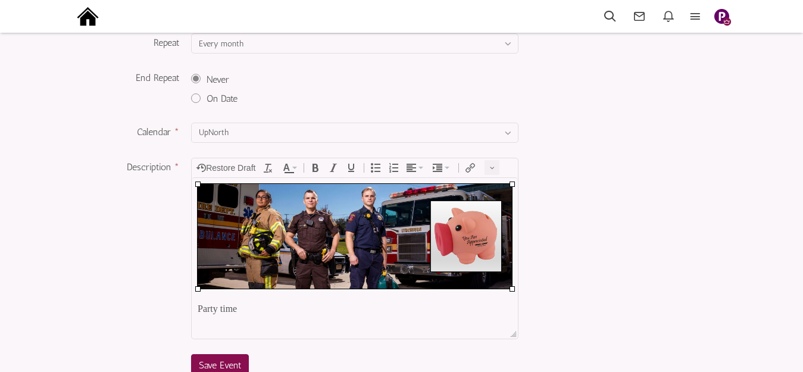
click at [447, 230] on img at bounding box center [355, 235] width 314 height 105
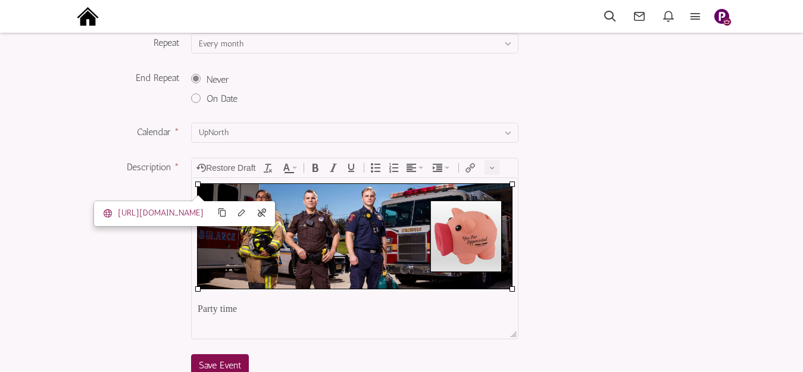
click at [494, 169] on button "button" at bounding box center [492, 167] width 15 height 15
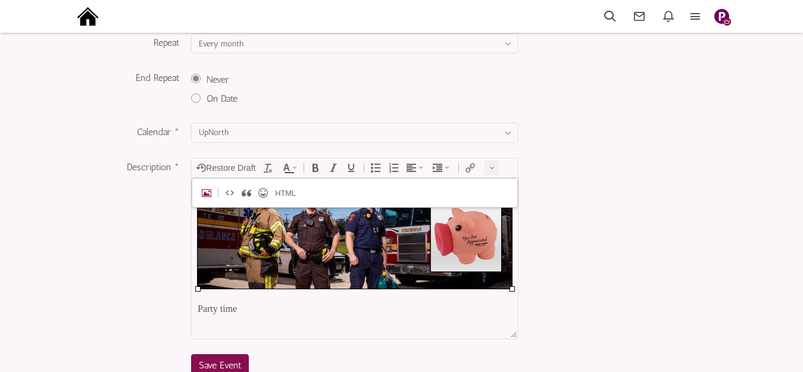
click at [208, 192] on icon "Insert Photo" at bounding box center [207, 193] width 10 height 10
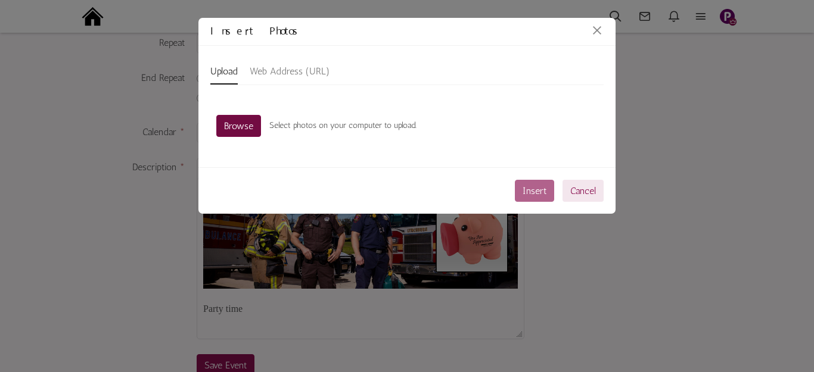
click at [242, 123] on link "Browse" at bounding box center [238, 126] width 45 height 22
type input "C:\fakepath\Slide6.PNG"
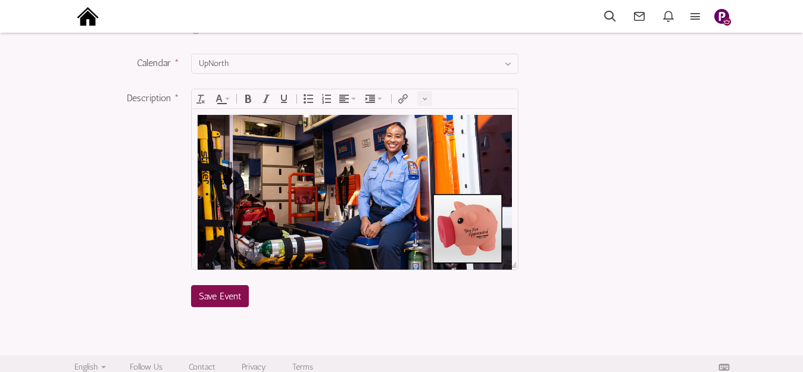
scroll to position [314, 0]
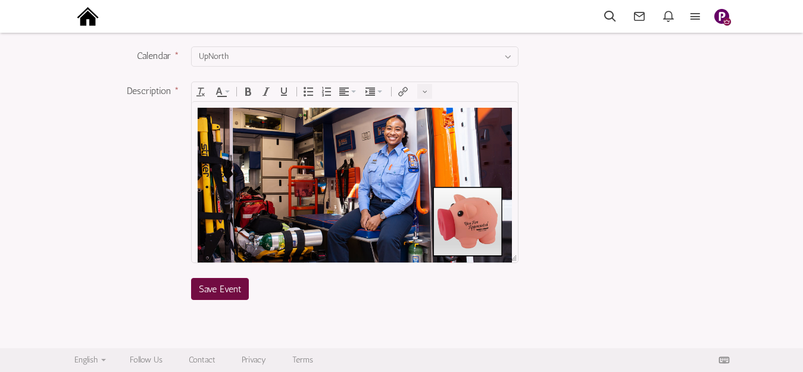
click at [219, 286] on span "Save Event" at bounding box center [220, 289] width 42 height 11
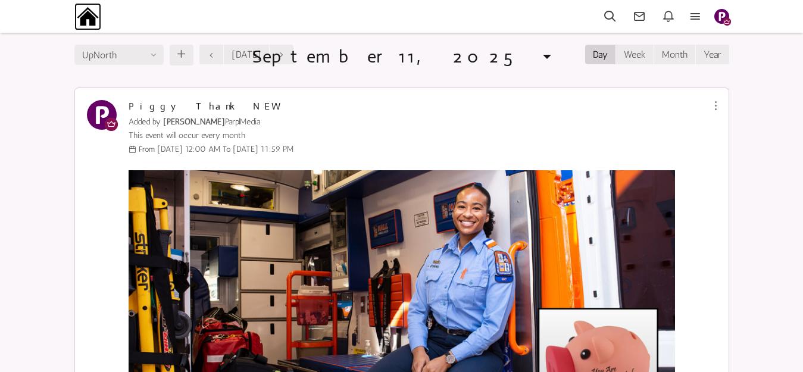
click at [88, 18] on img at bounding box center [87, 16] width 27 height 27
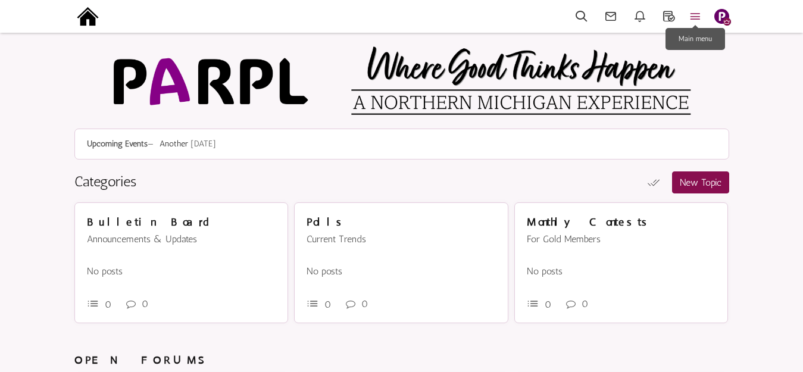
click at [694, 17] on icon at bounding box center [696, 17] width 26 height 14
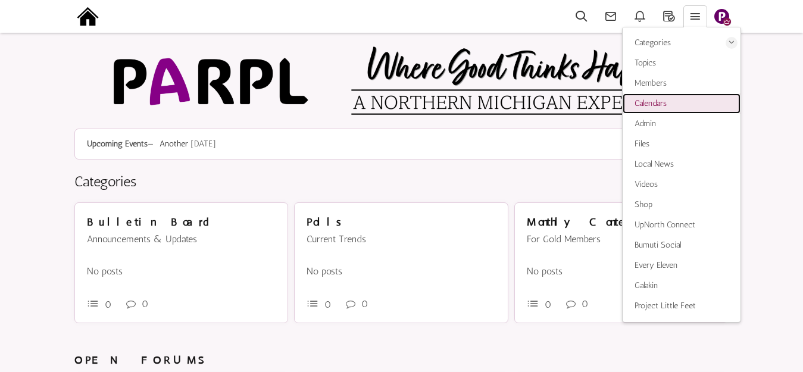
click at [658, 102] on span "Calendars" at bounding box center [651, 103] width 32 height 10
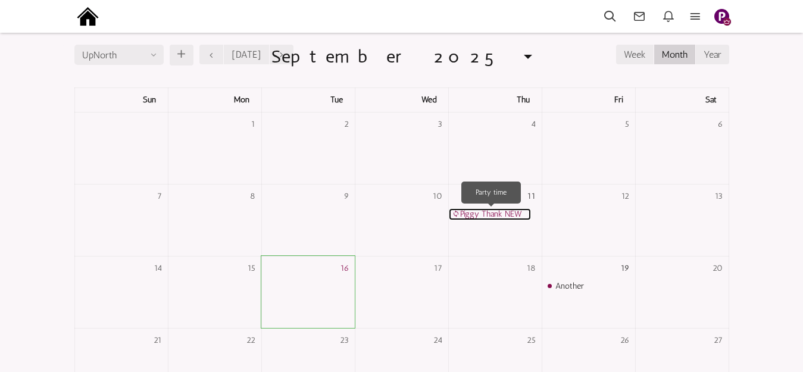
click at [477, 213] on link "Piggy Thank NEW" at bounding box center [490, 214] width 82 height 12
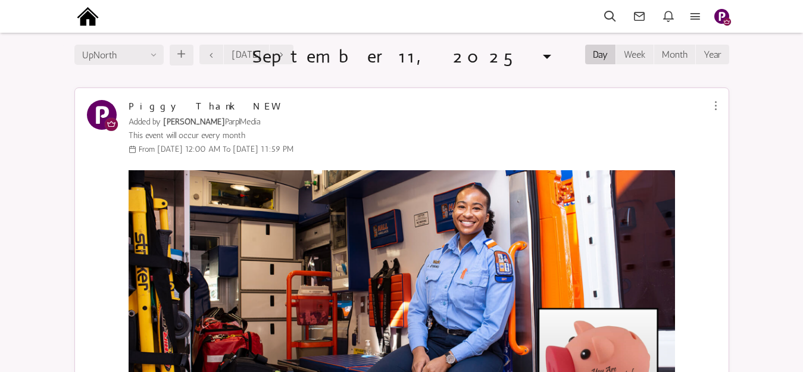
click at [721, 11] on img "button" at bounding box center [722, 16] width 15 height 15
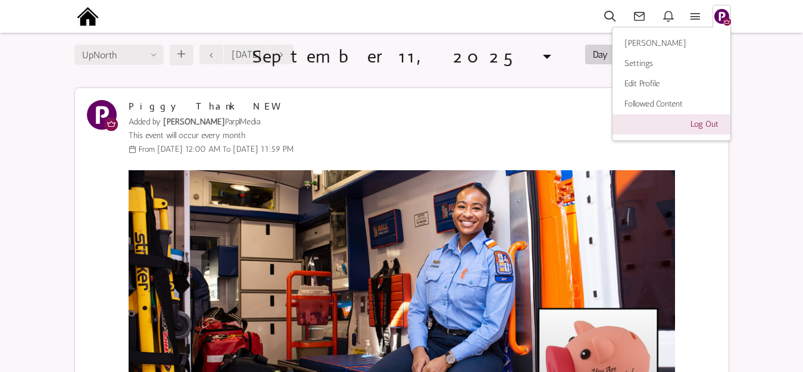
click at [703, 127] on link "Log Out" at bounding box center [672, 124] width 118 height 20
